Goal: Task Accomplishment & Management: Complete application form

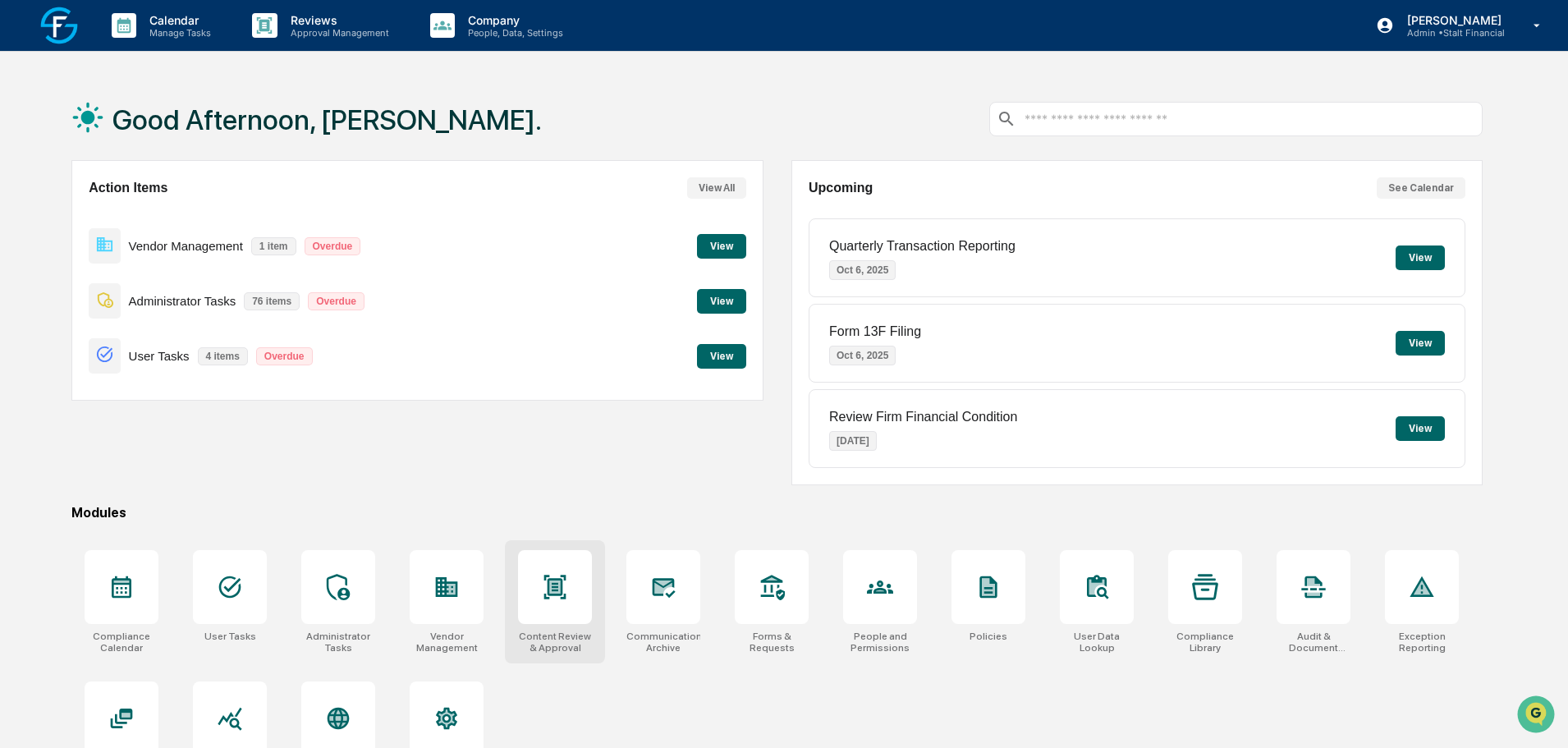
click at [586, 627] on div "Content Review & Approval" at bounding box center [555, 602] width 100 height 123
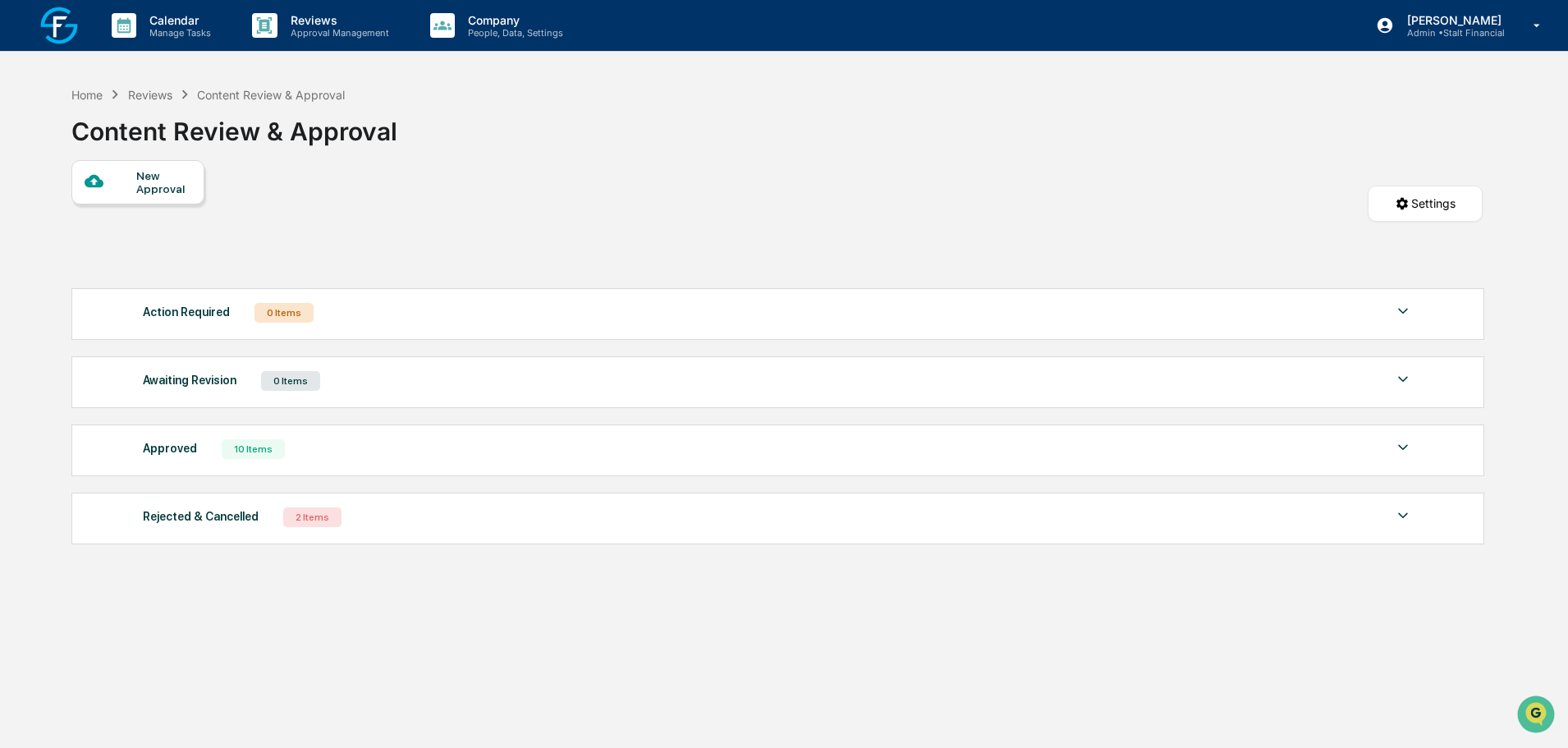
click at [153, 186] on div "New Approval" at bounding box center [164, 182] width 55 height 26
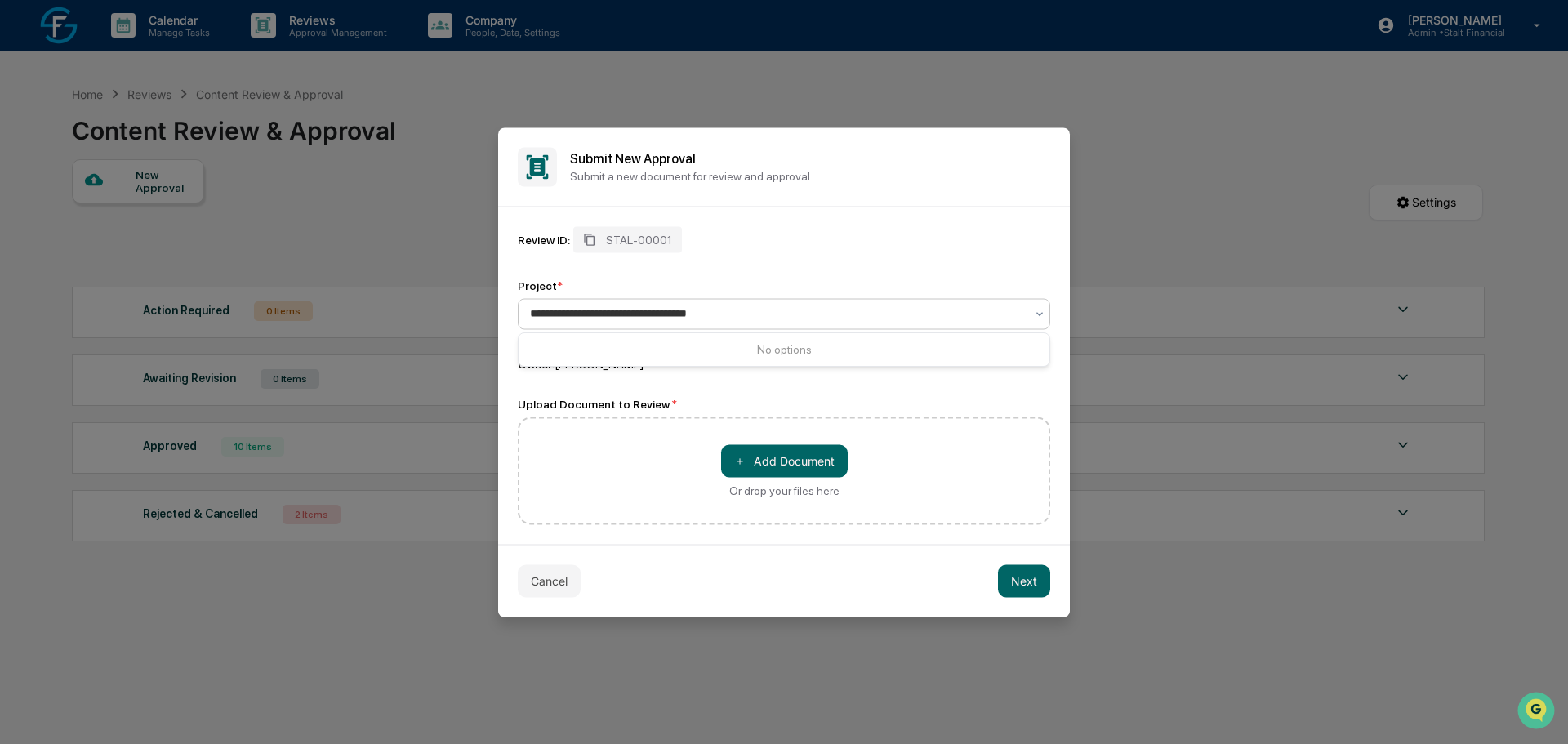
type input "**********"
click at [803, 460] on button "＋ Add Document" at bounding box center [785, 460] width 127 height 33
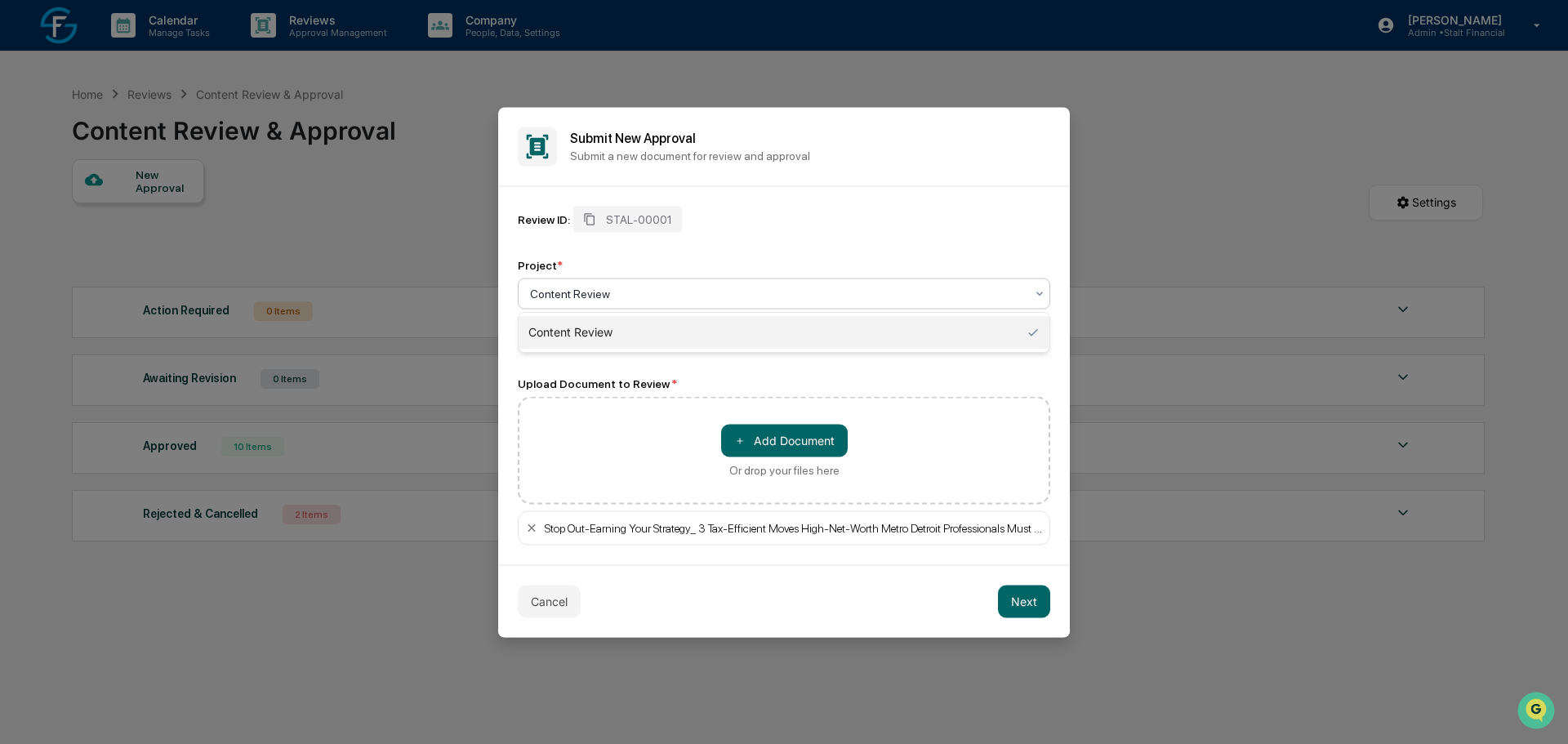
click at [642, 300] on div at bounding box center [778, 293] width 495 height 16
click at [792, 243] on div "Review ID: STAL-00001 Project * Content Review Owner: Catherine Toone" at bounding box center [783, 278] width 532 height 145
click at [1022, 608] on button "Next" at bounding box center [1024, 601] width 52 height 33
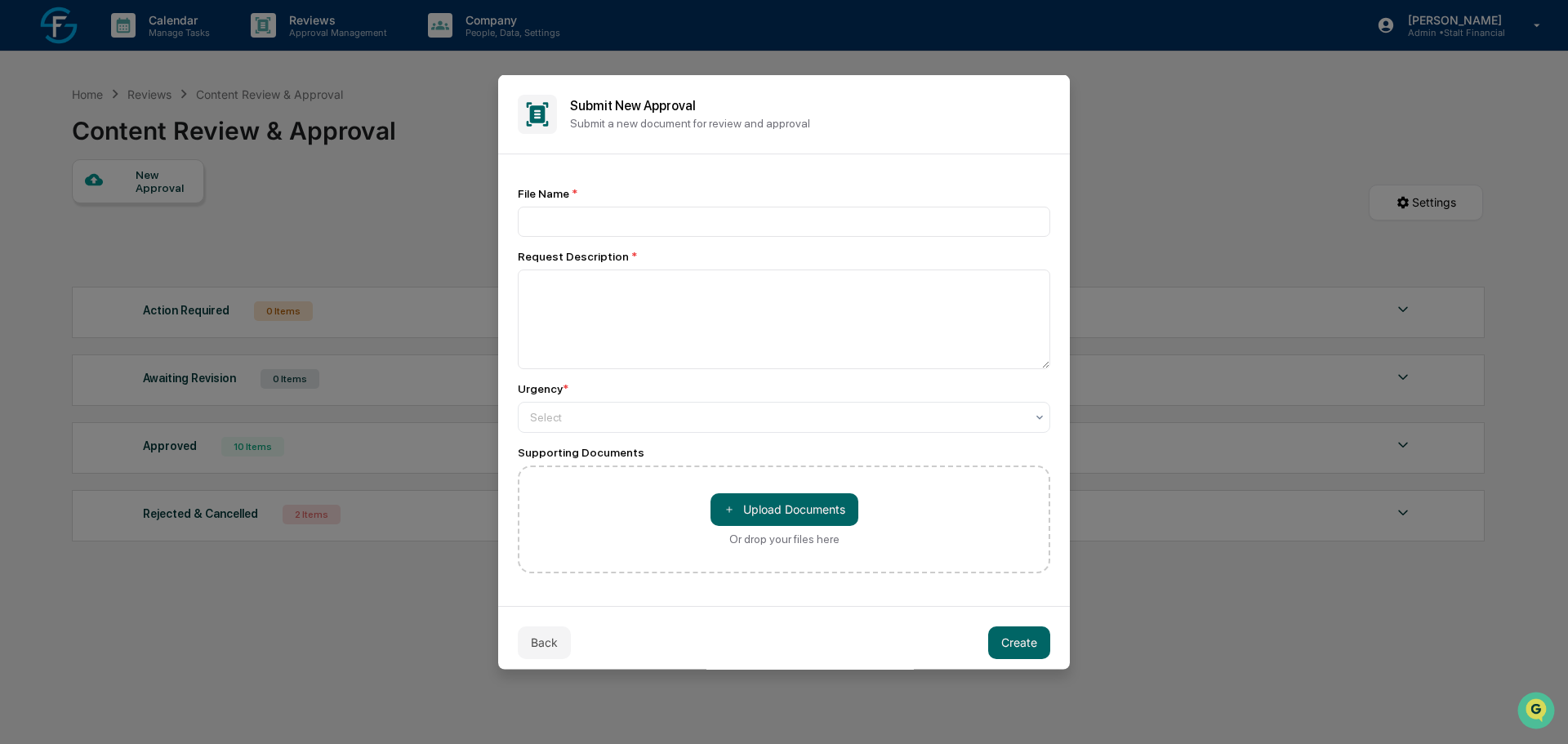
click at [677, 205] on div "File Name *" at bounding box center [783, 211] width 532 height 50
click at [673, 218] on input at bounding box center [783, 220] width 532 height 30
type input "**********"
click at [686, 297] on textarea at bounding box center [783, 319] width 532 height 99
type textarea "*"
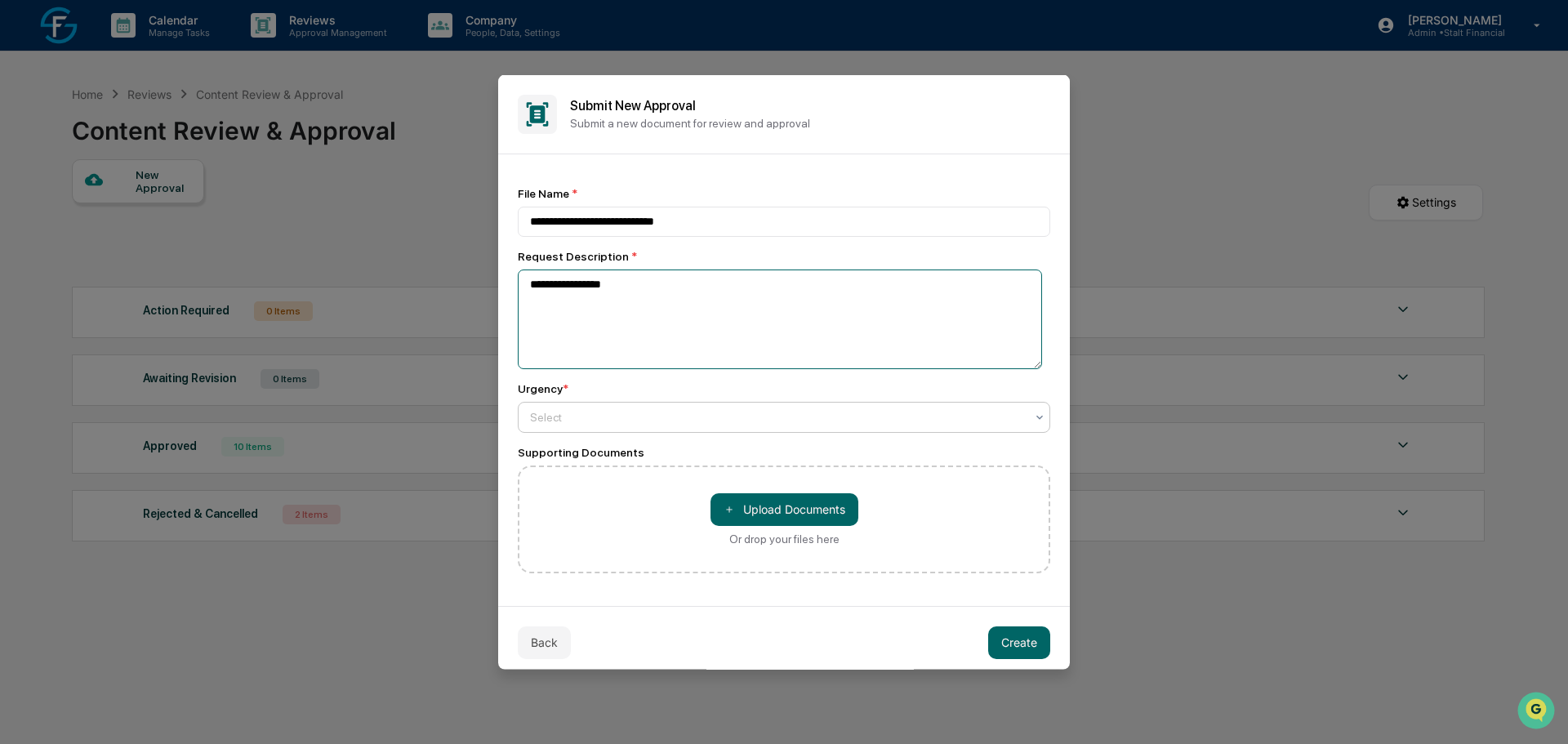
type textarea "**********"
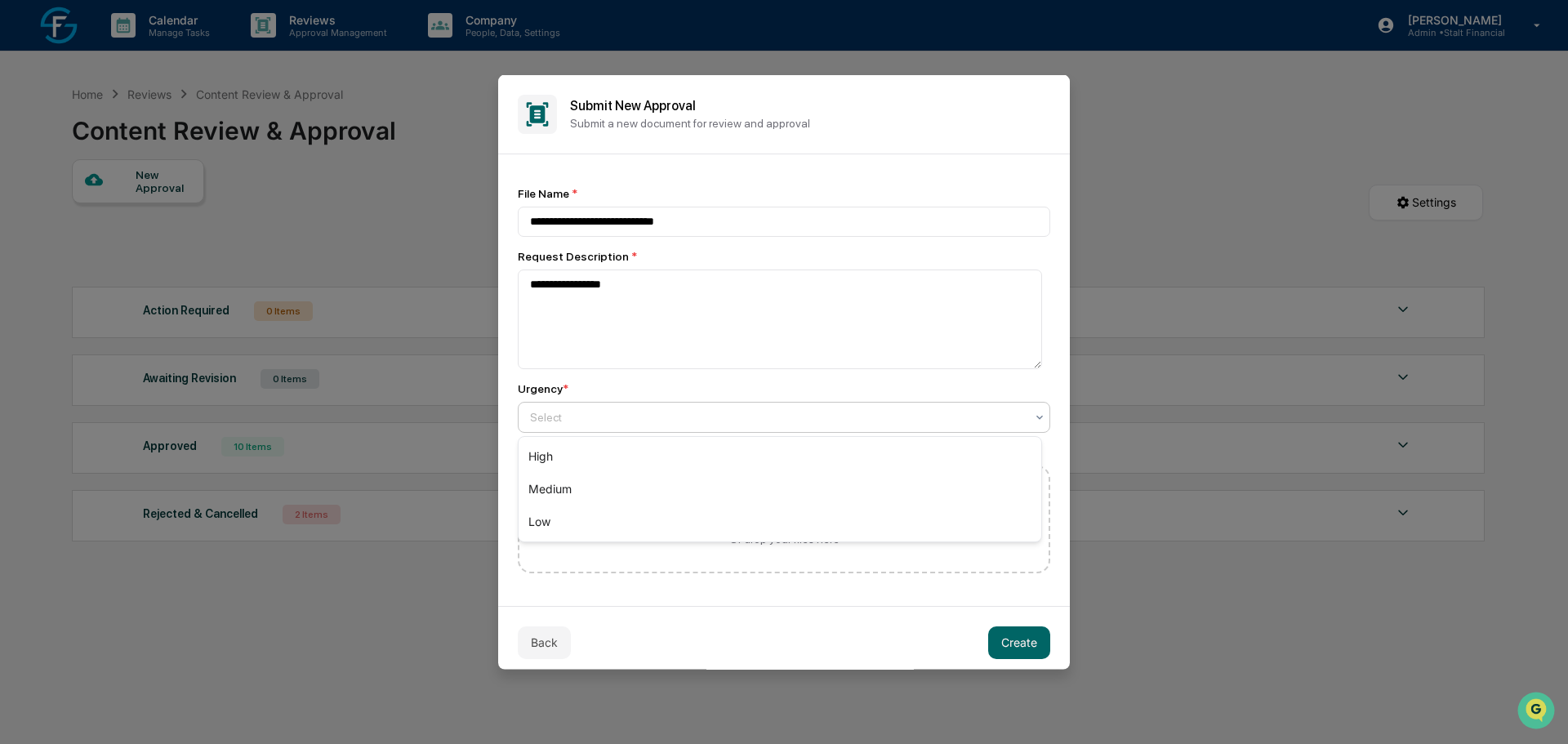
click at [685, 431] on div "Select" at bounding box center [783, 417] width 532 height 31
click at [665, 457] on div "High" at bounding box center [780, 457] width 523 height 33
click at [1014, 658] on button "Create" at bounding box center [1019, 642] width 62 height 33
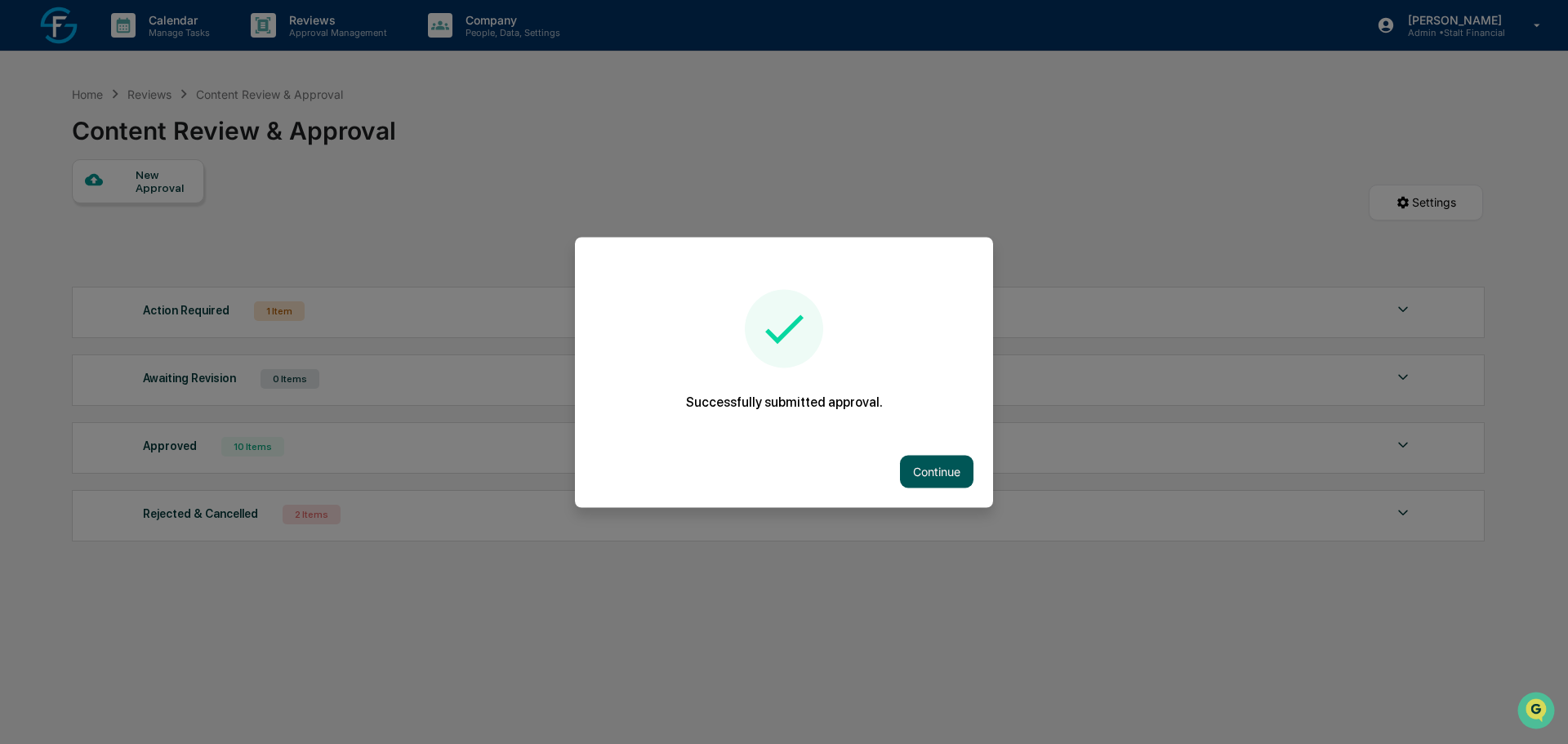
click at [946, 468] on button "Continue" at bounding box center [937, 471] width 74 height 33
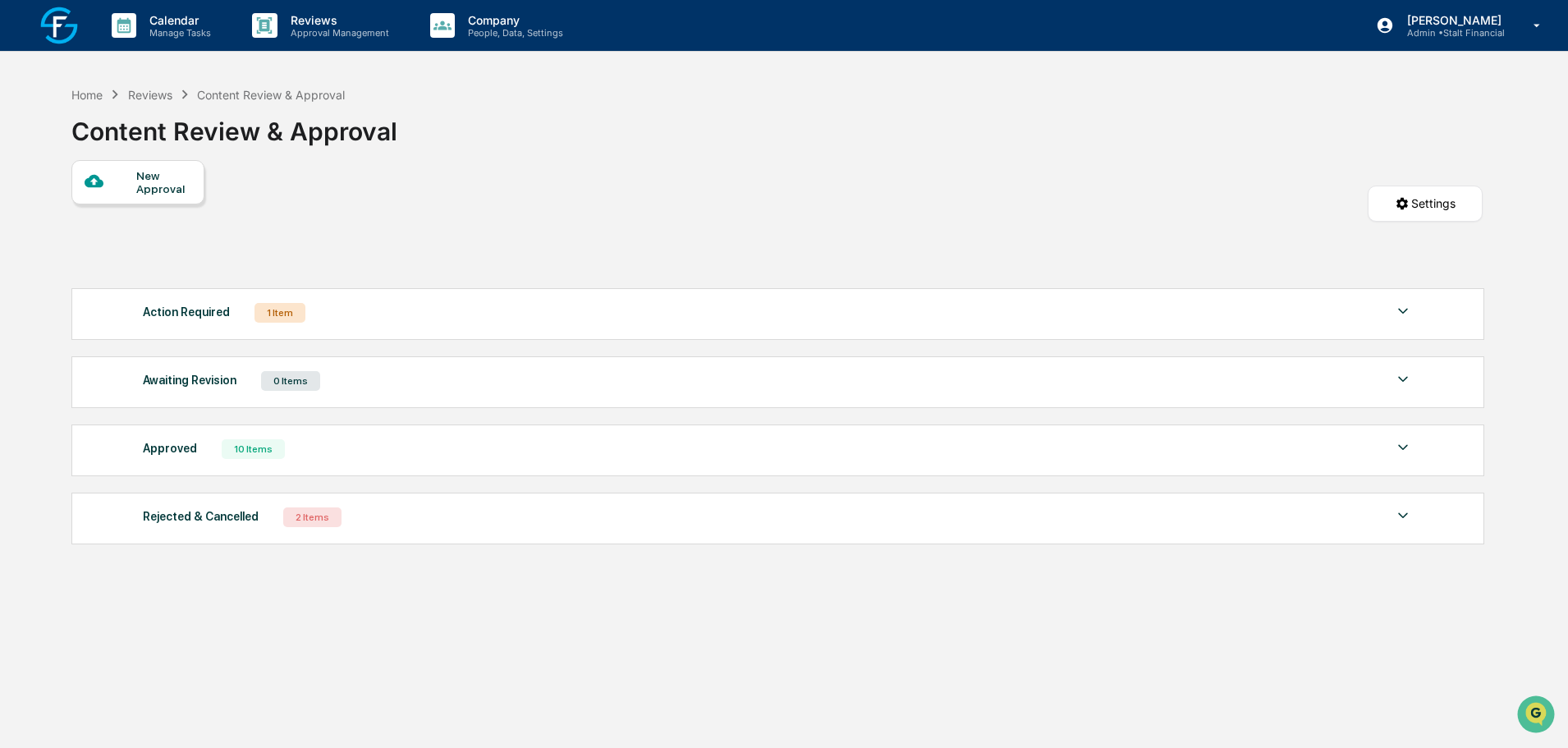
click at [439, 321] on div "Action Required 1 Item" at bounding box center [778, 313] width 1270 height 23
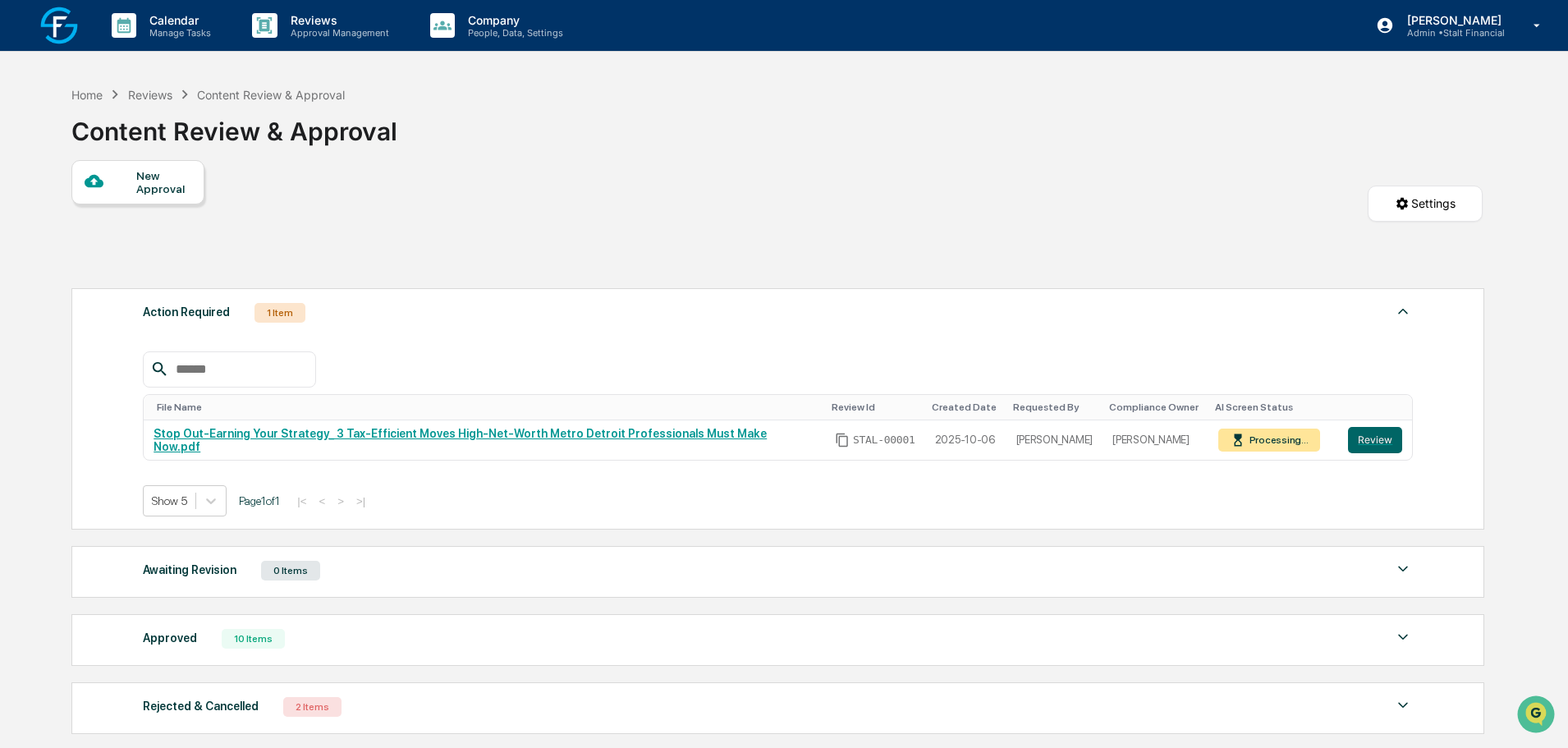
click at [1529, 268] on div "Calendar Manage Tasks Reviews Approval Management Company People, Data, Setting…" at bounding box center [784, 441] width 1568 height 883
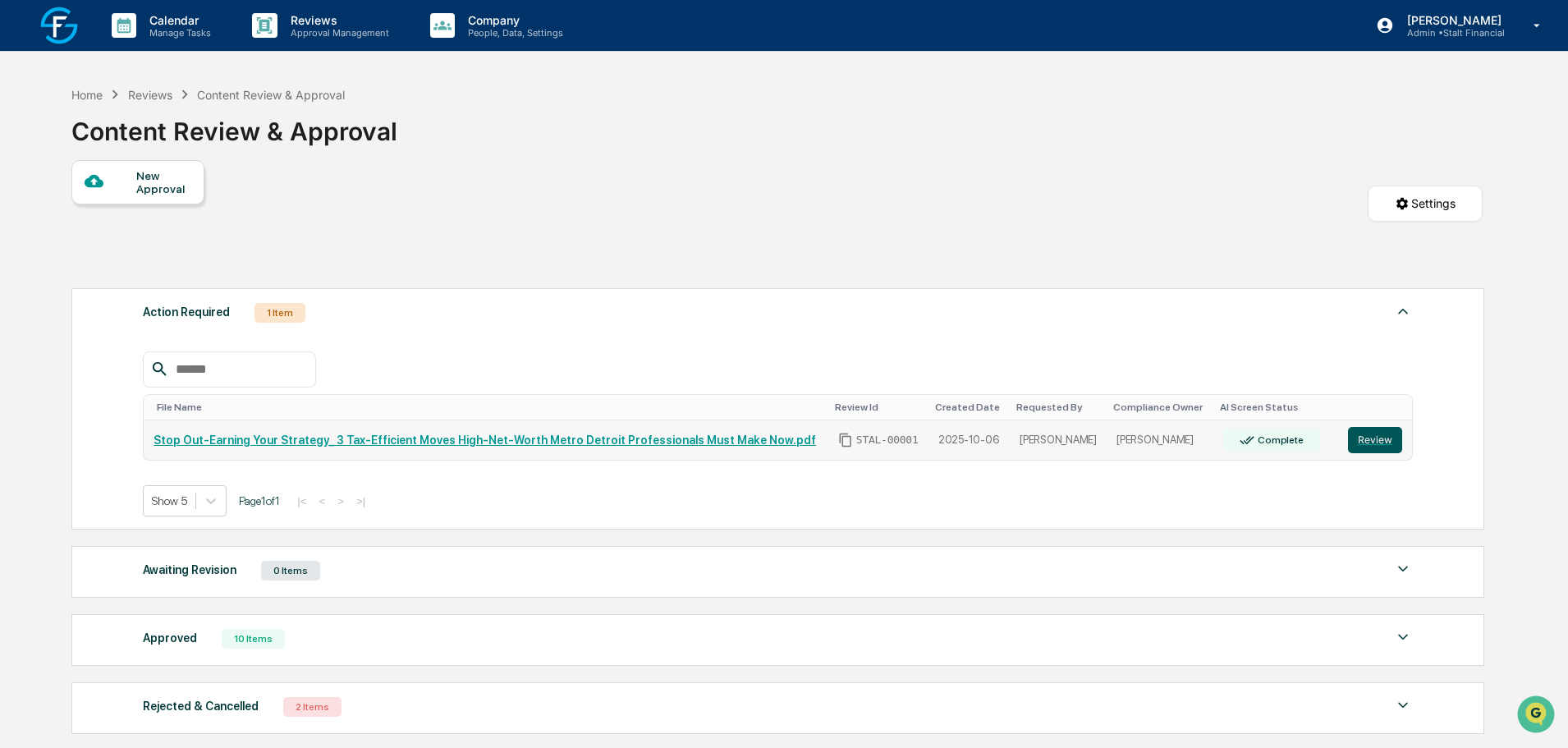
click at [1382, 444] on button "Review" at bounding box center [1375, 440] width 54 height 26
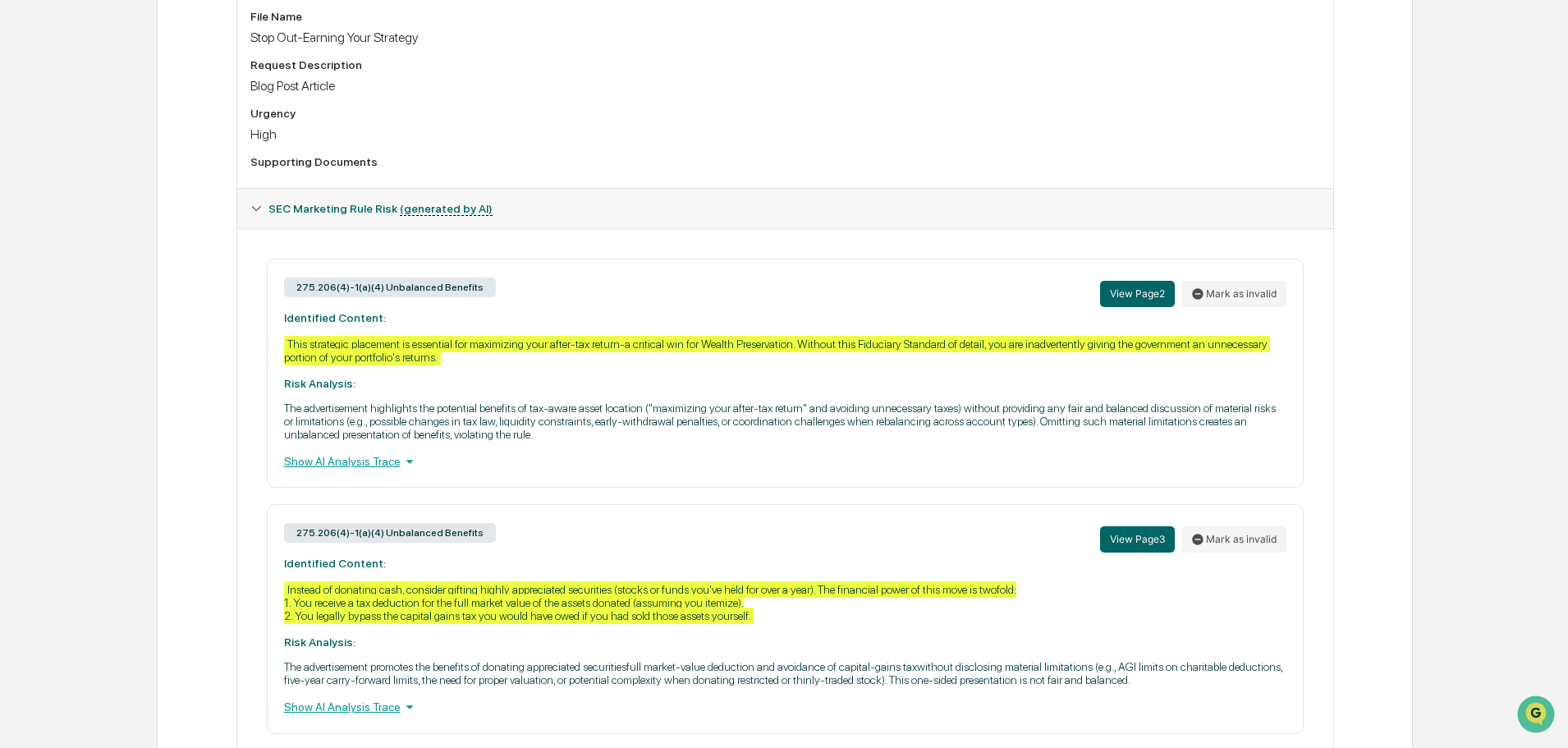
scroll to position [615, 0]
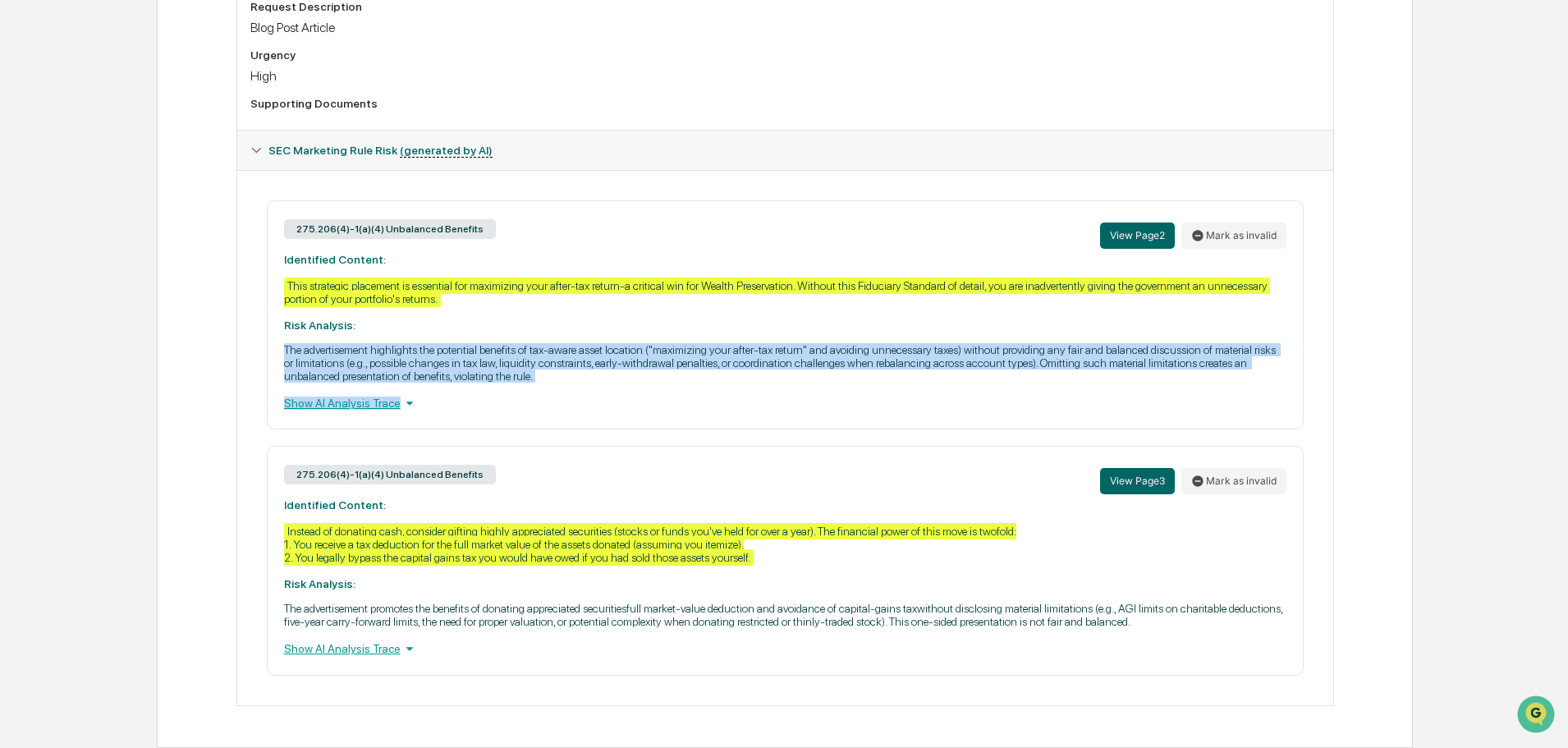
drag, startPoint x: 285, startPoint y: 352, endPoint x: 620, endPoint y: 395, distance: 337.7
click at [620, 395] on div "275.206(4)-1(a)(4) Unbalanced Benefits View Page 2 Mark as invalid Identified C…" at bounding box center [786, 315] width 1037 height 229
click at [636, 404] on div "Show AI Analysis Trace" at bounding box center [786, 402] width 1003 height 18
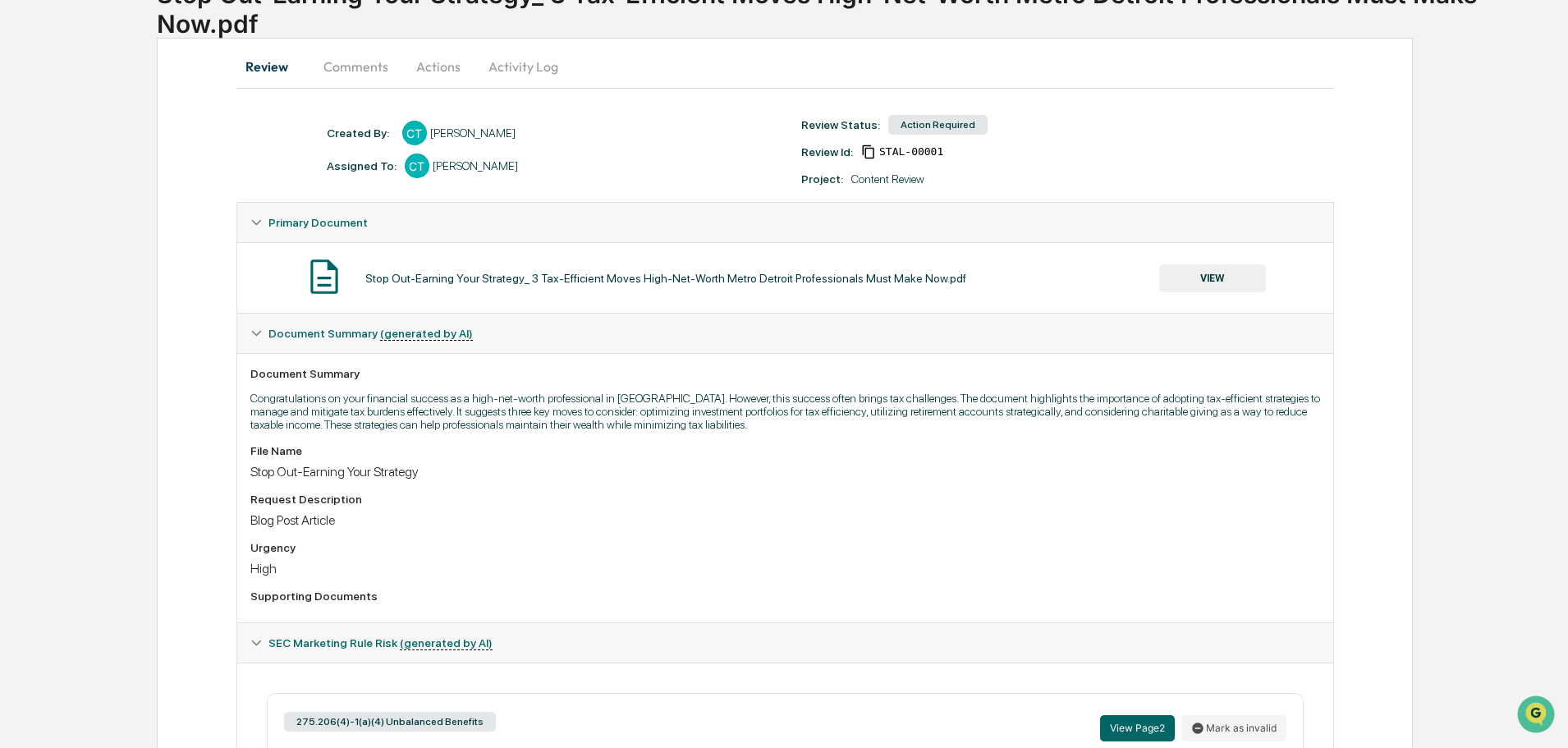
scroll to position [533, 0]
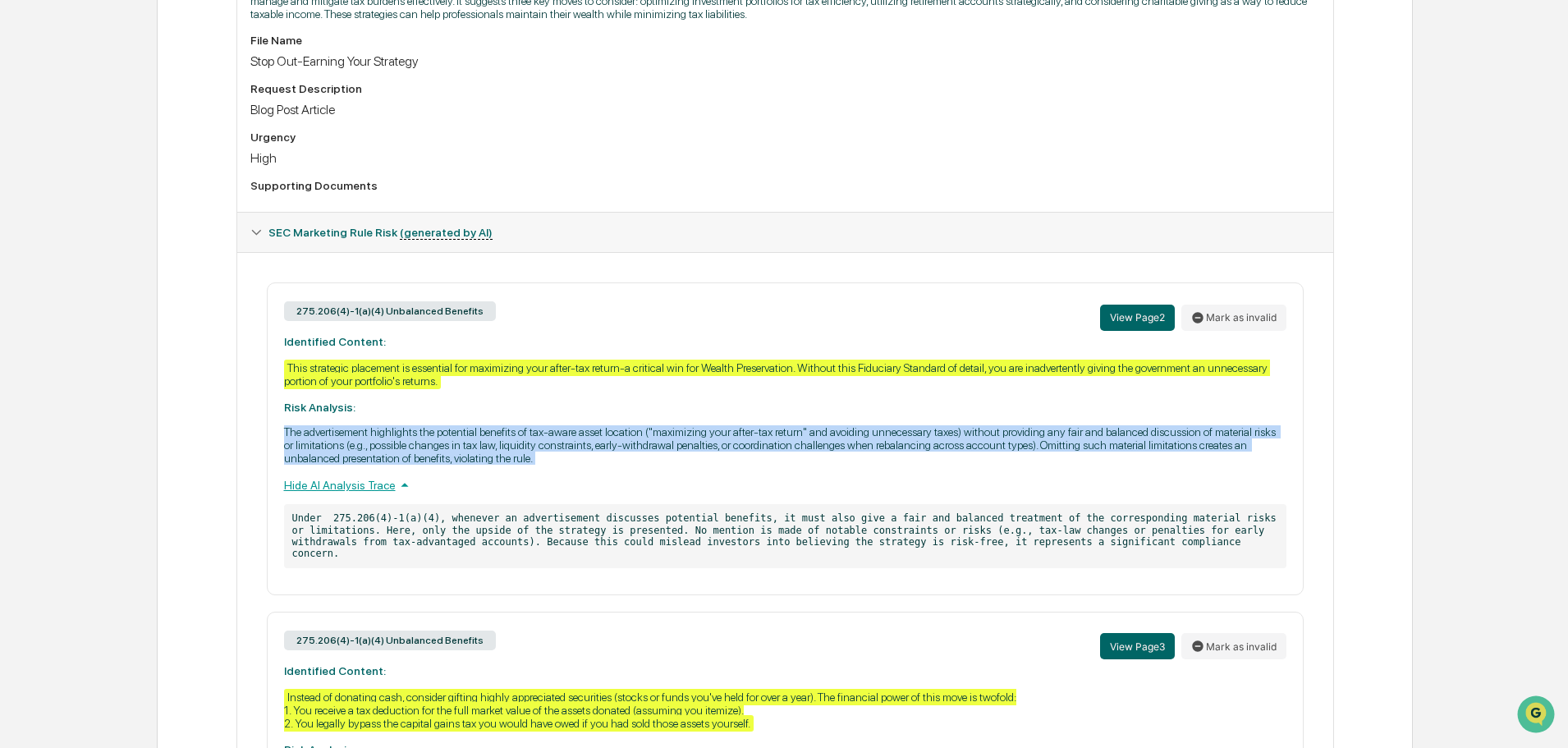
click at [563, 459] on p "The advertisement highlights the potential benefits of tax-aware asset location…" at bounding box center [786, 446] width 1003 height 40
